Goal: Transaction & Acquisition: Book appointment/travel/reservation

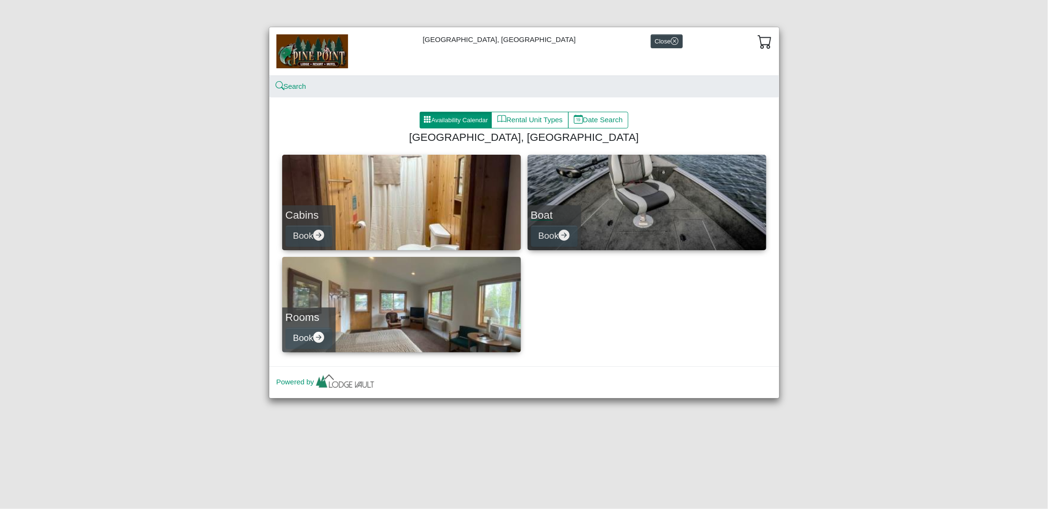
click at [592, 211] on link "Boat Book" at bounding box center [647, 202] width 239 height 95
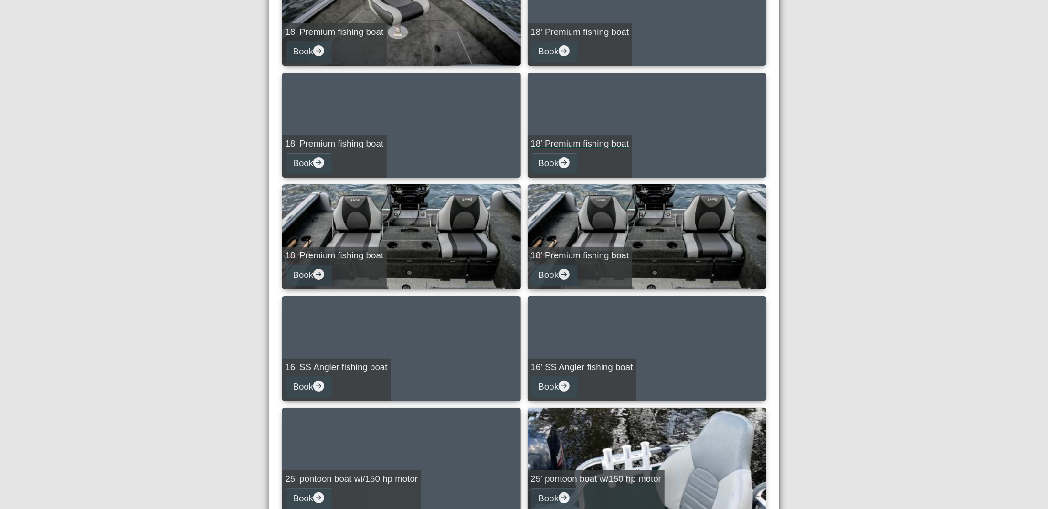
scroll to position [191, 0]
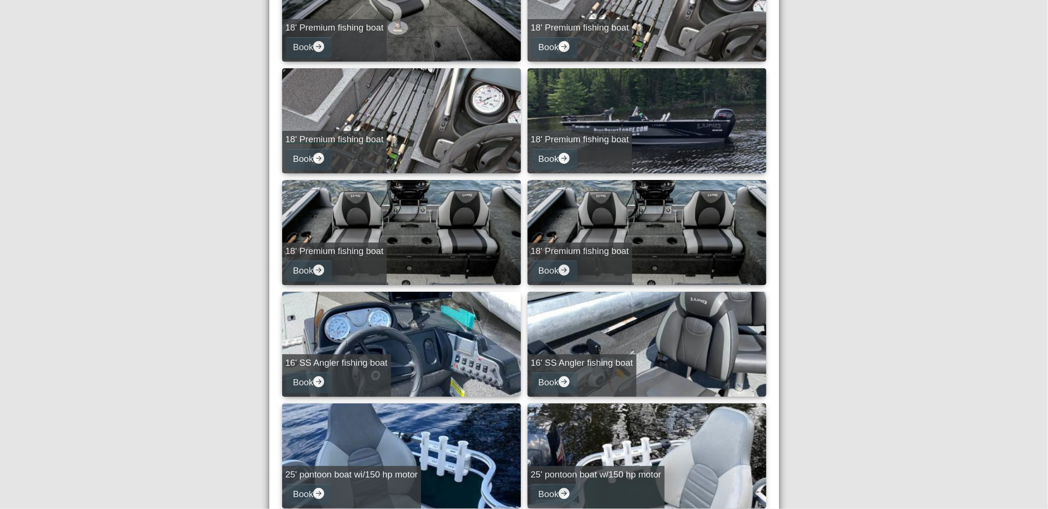
click at [366, 168] on div "18' Premium fishing boat Book" at bounding box center [334, 152] width 105 height 42
select select "*"
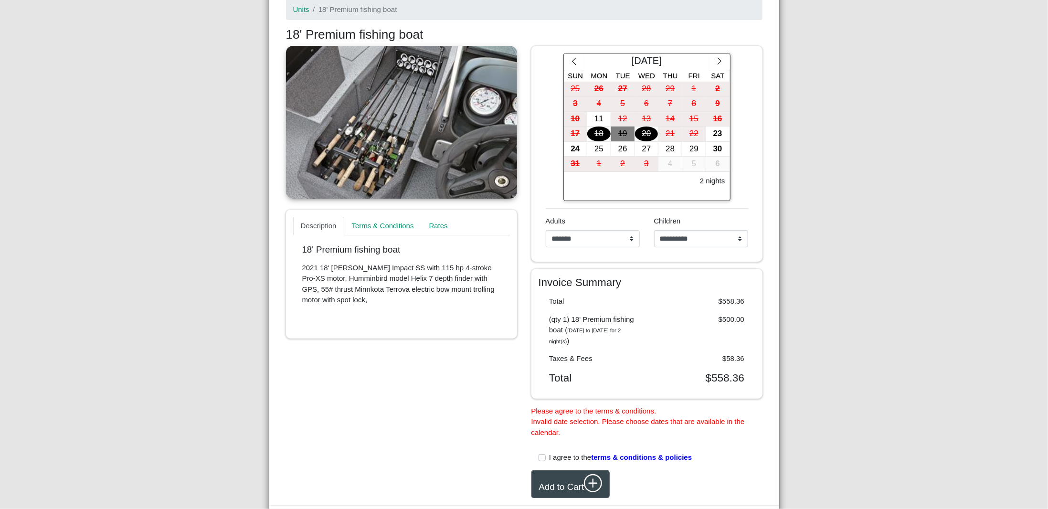
scroll to position [89, 0]
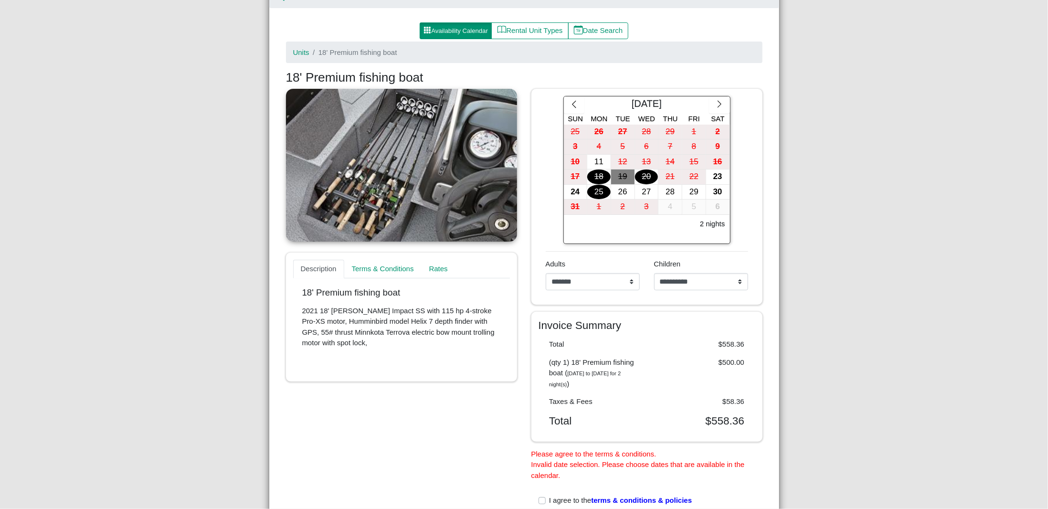
click at [605, 193] on div "25" at bounding box center [598, 192] width 23 height 15
click at [691, 194] on div "29" at bounding box center [693, 192] width 23 height 15
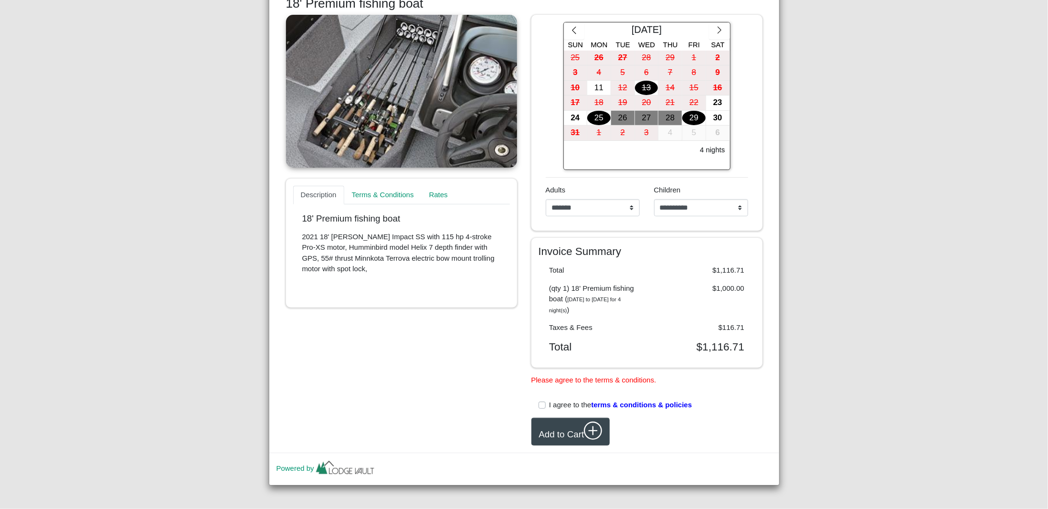
scroll to position [0, 0]
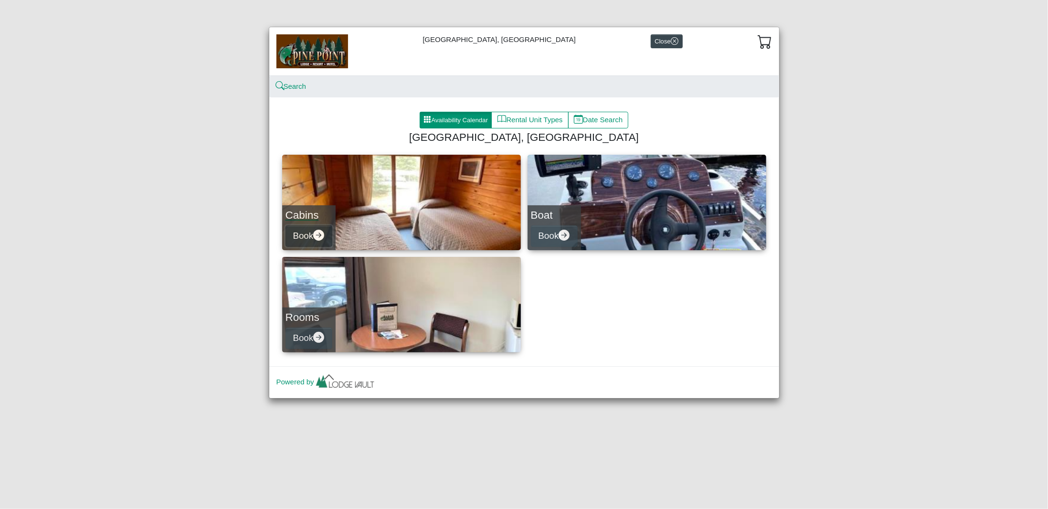
click at [309, 243] on button "Book" at bounding box center [309, 235] width 47 height 21
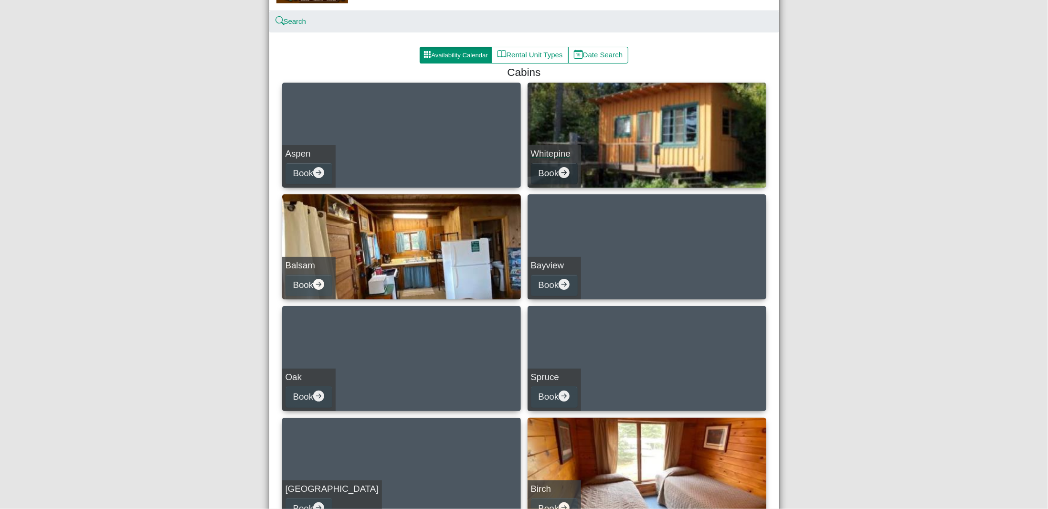
scroll to position [23, 0]
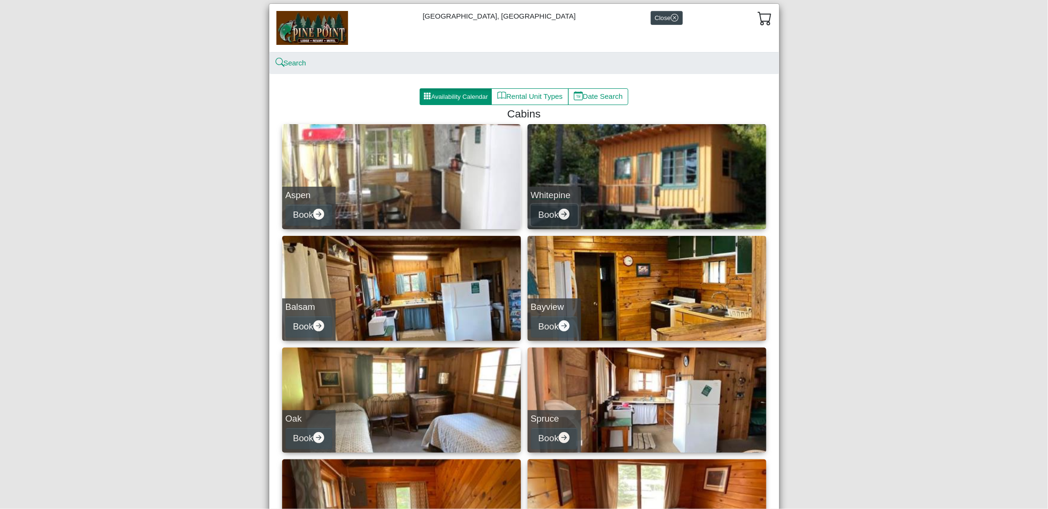
click at [547, 219] on button "Book" at bounding box center [554, 214] width 47 height 21
select select "*"
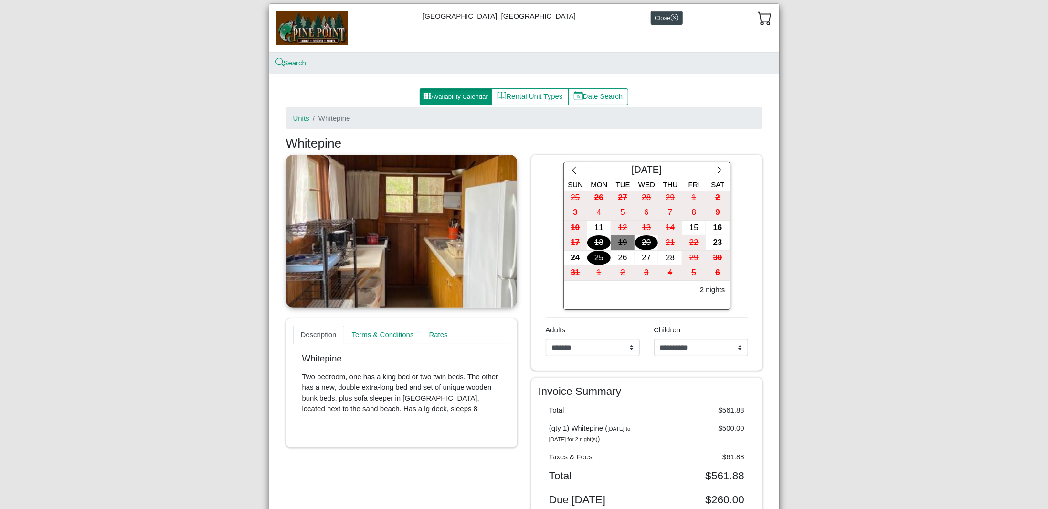
click at [597, 260] on div "25" at bounding box center [598, 258] width 23 height 15
click at [671, 260] on div "28" at bounding box center [669, 258] width 23 height 15
